Goal: Information Seeking & Learning: Learn about a topic

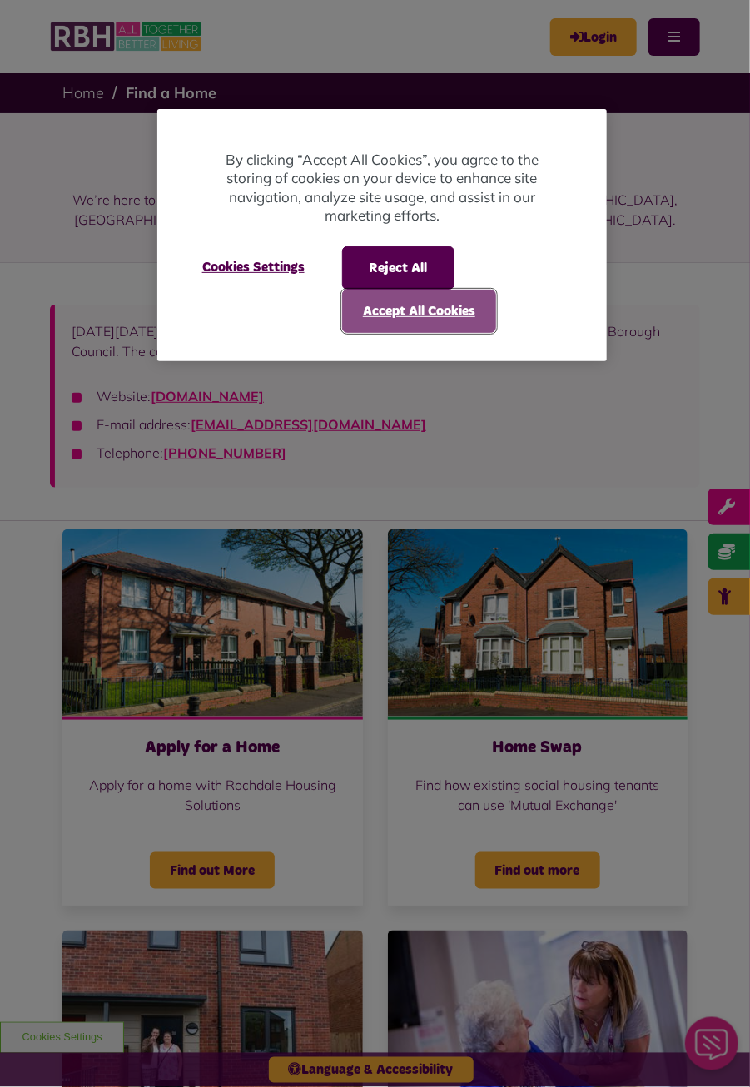
click at [445, 308] on button "Accept All Cookies" at bounding box center [419, 311] width 154 height 43
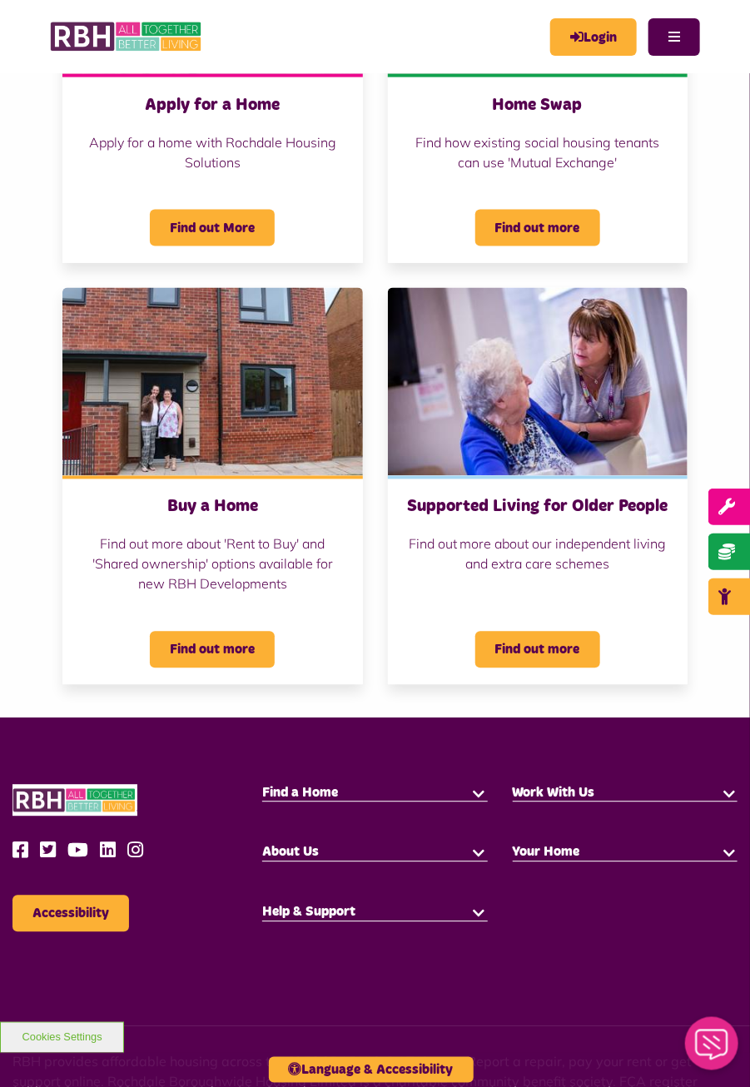
scroll to position [642, 0]
click at [208, 641] on span "Find out more" at bounding box center [212, 649] width 125 height 37
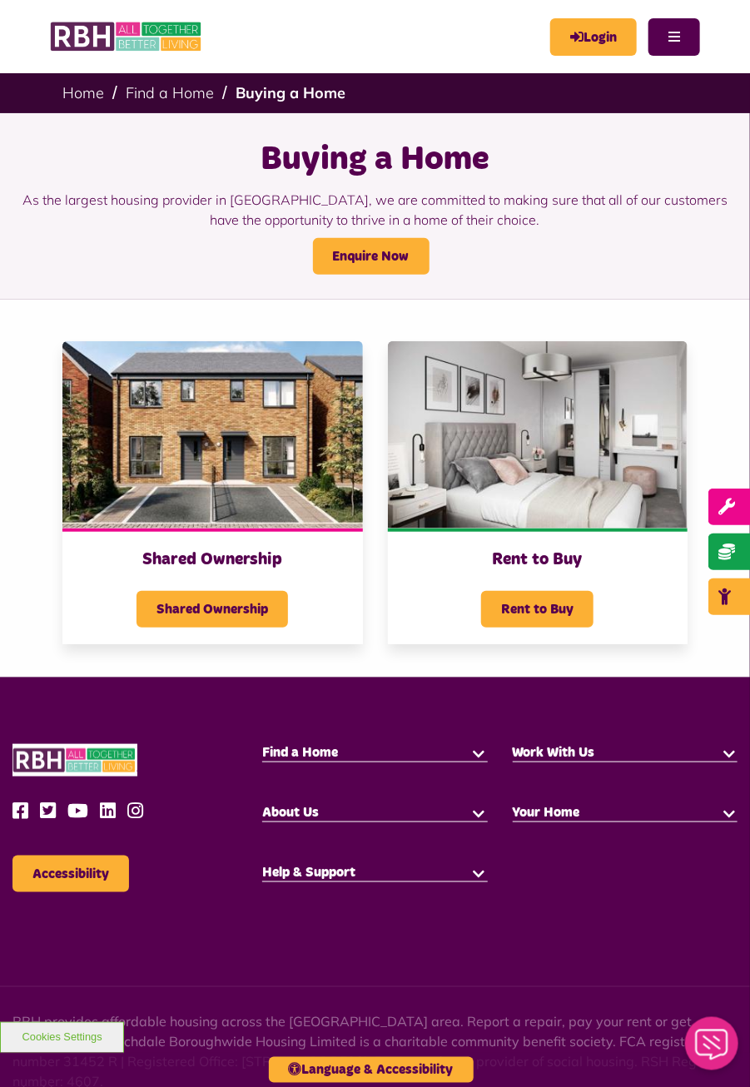
click at [557, 608] on span "Rent to Buy" at bounding box center [537, 609] width 112 height 37
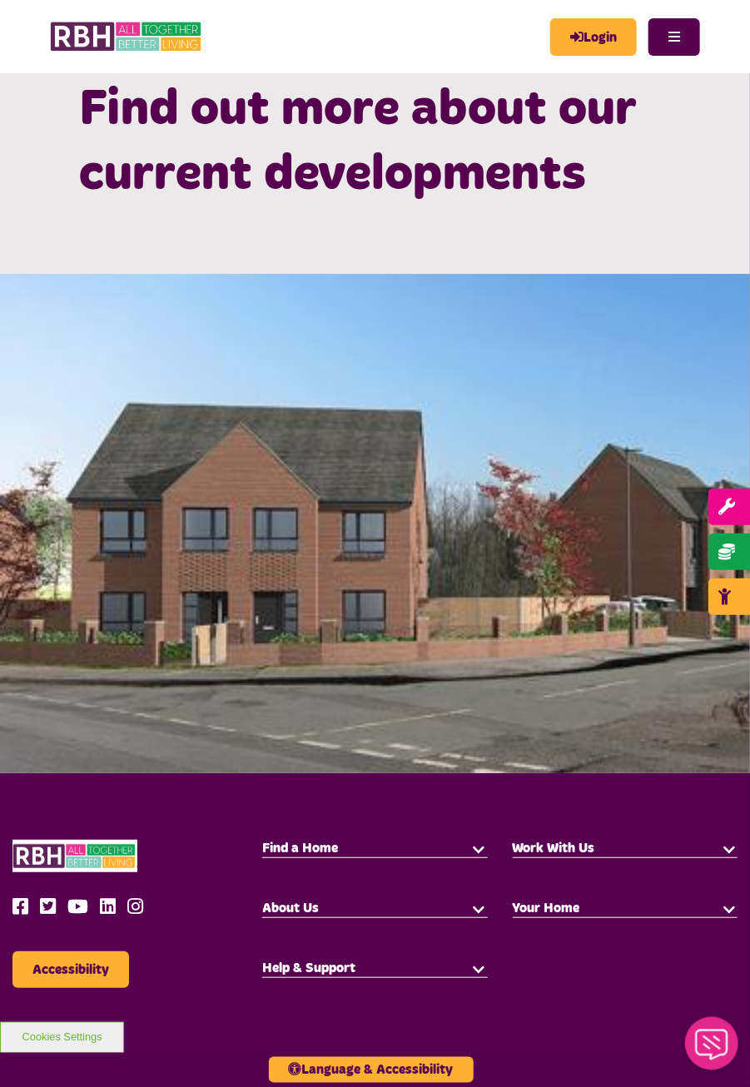
scroll to position [1453, 0]
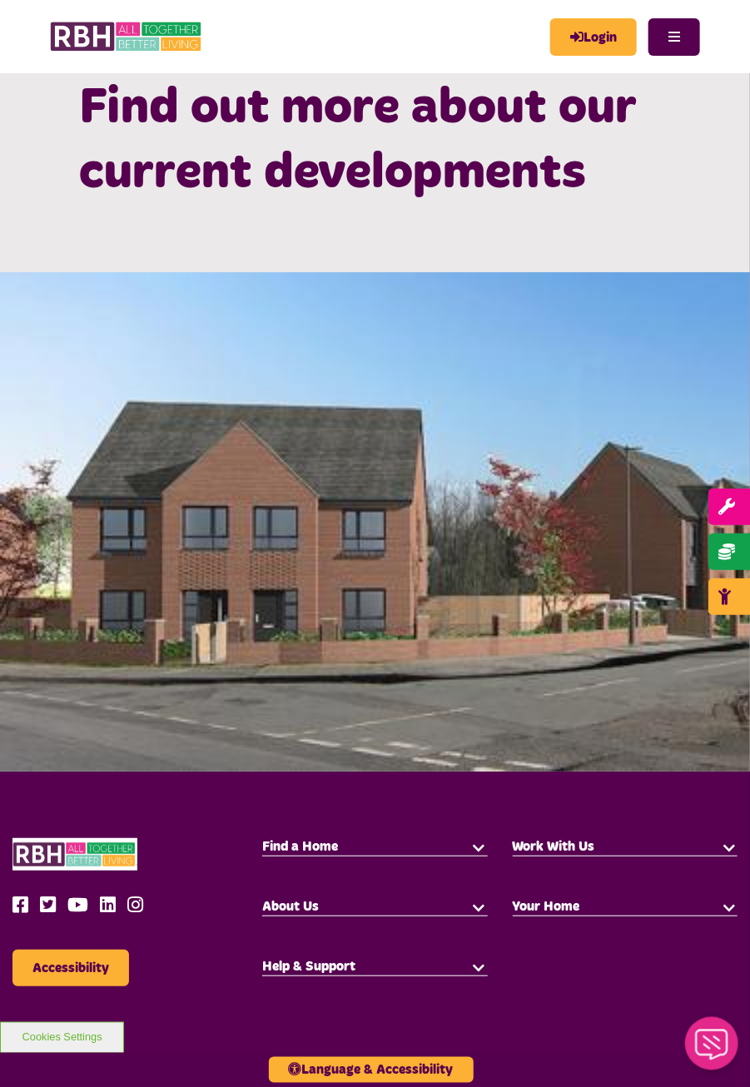
click at [314, 839] on span "Find a Home" at bounding box center [300, 845] width 76 height 13
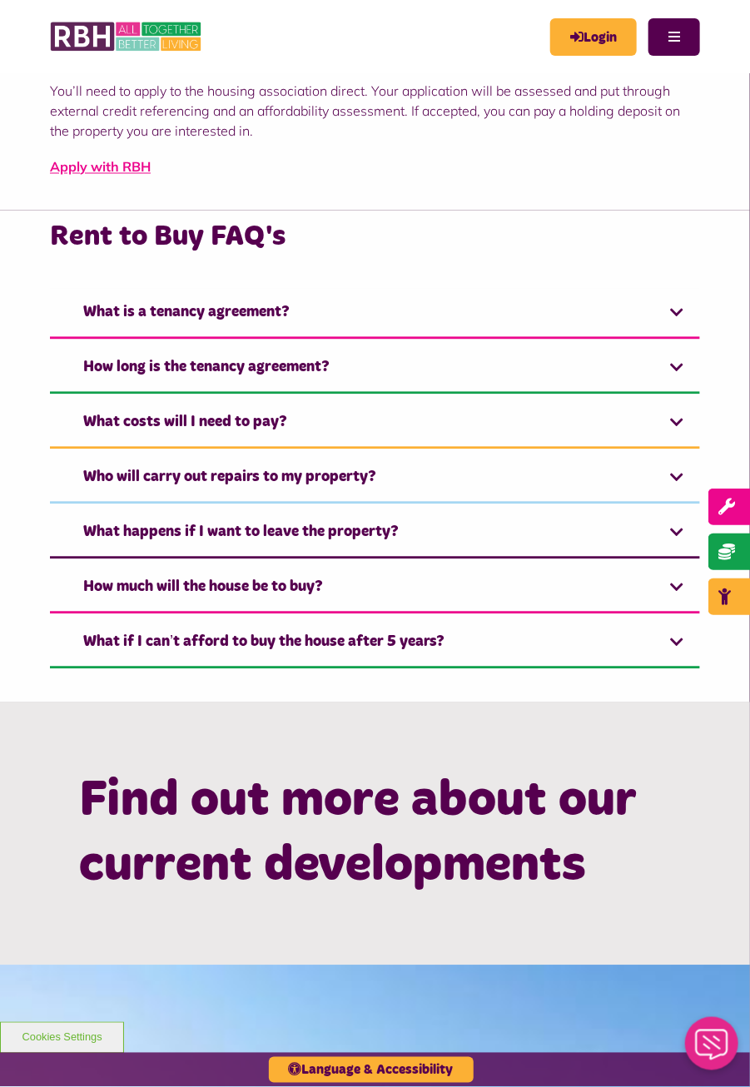
scroll to position [758, 0]
